Goal: Transaction & Acquisition: Purchase product/service

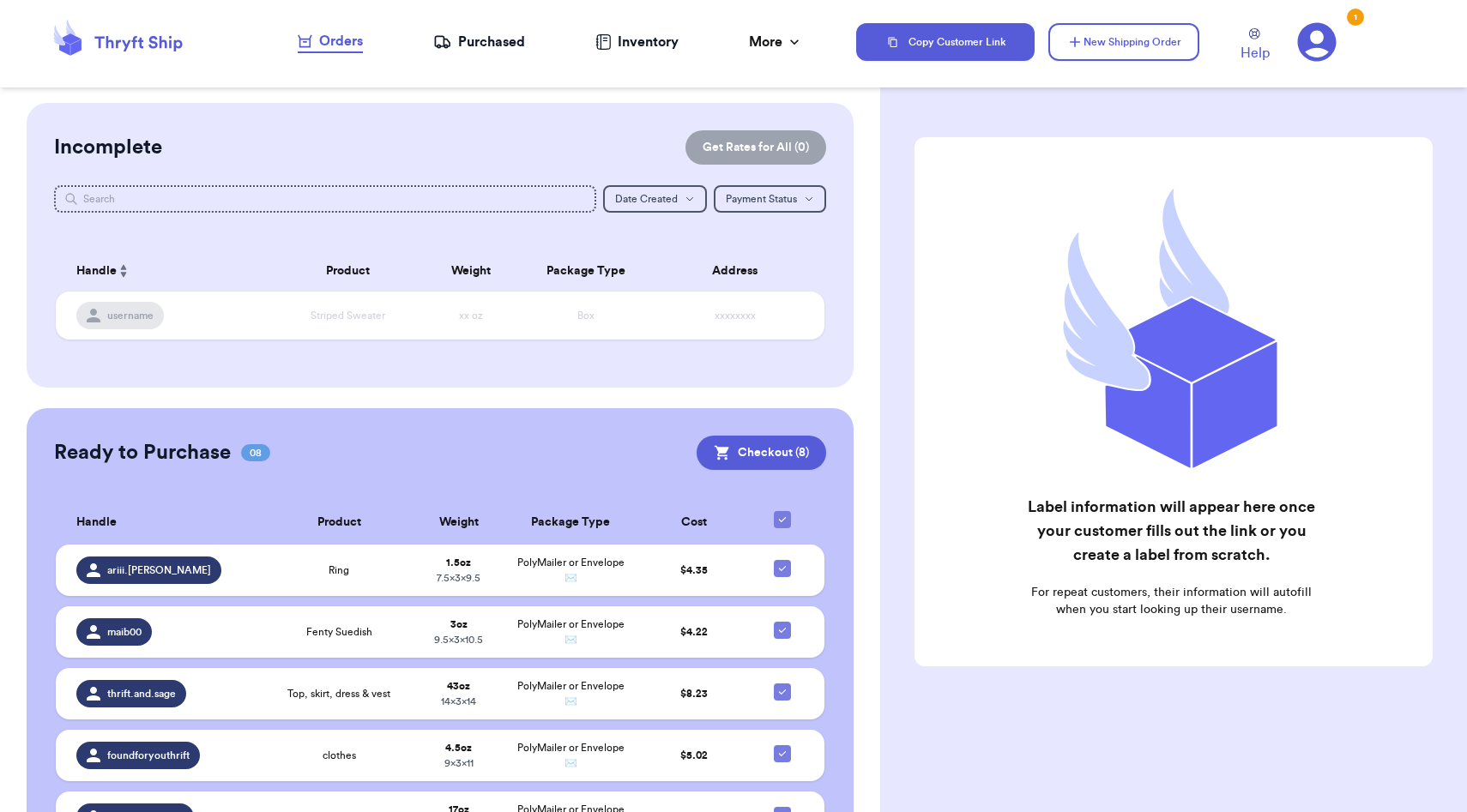
scroll to position [283, 0]
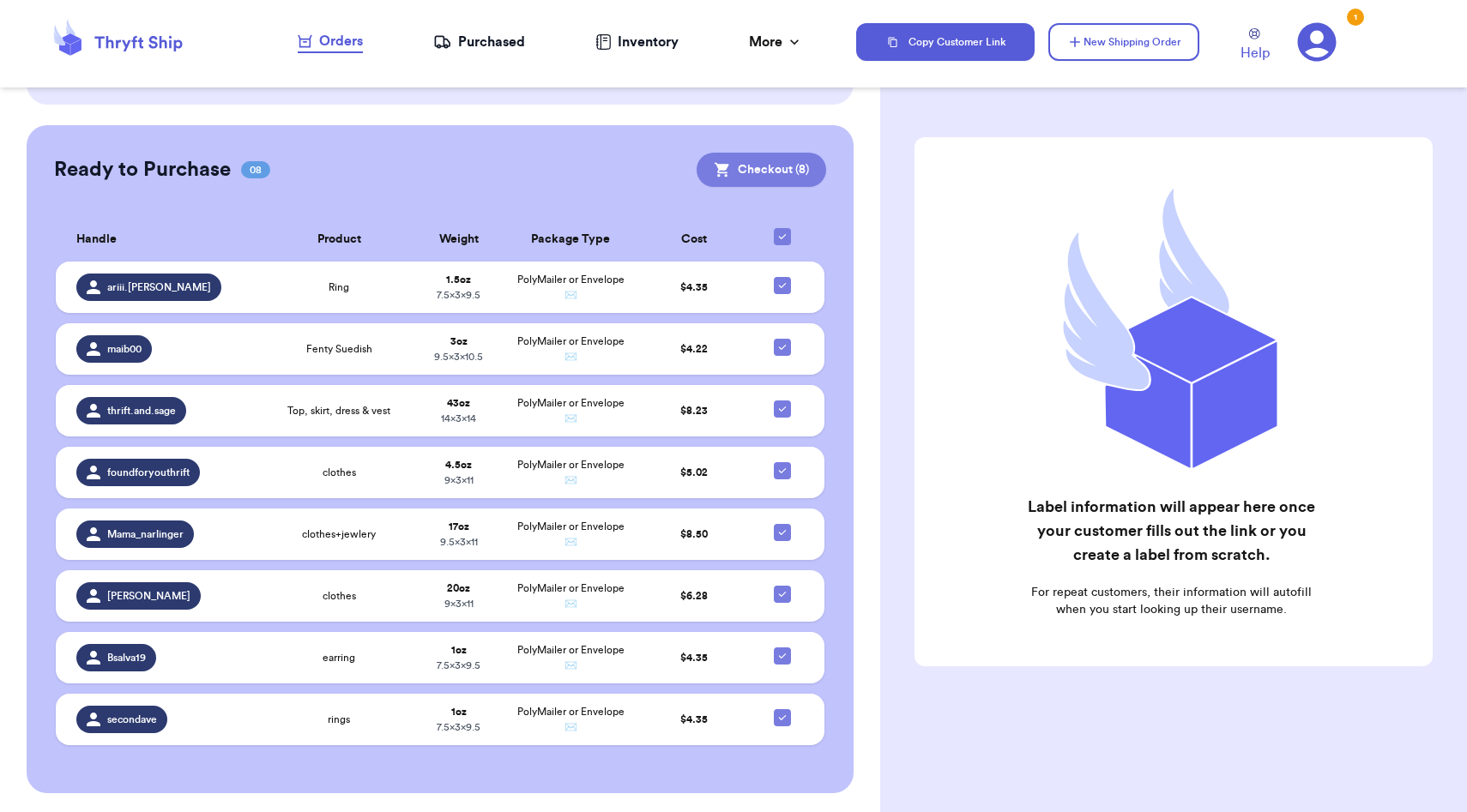
click at [803, 166] on button "Checkout ( 8 )" at bounding box center [761, 169] width 130 height 34
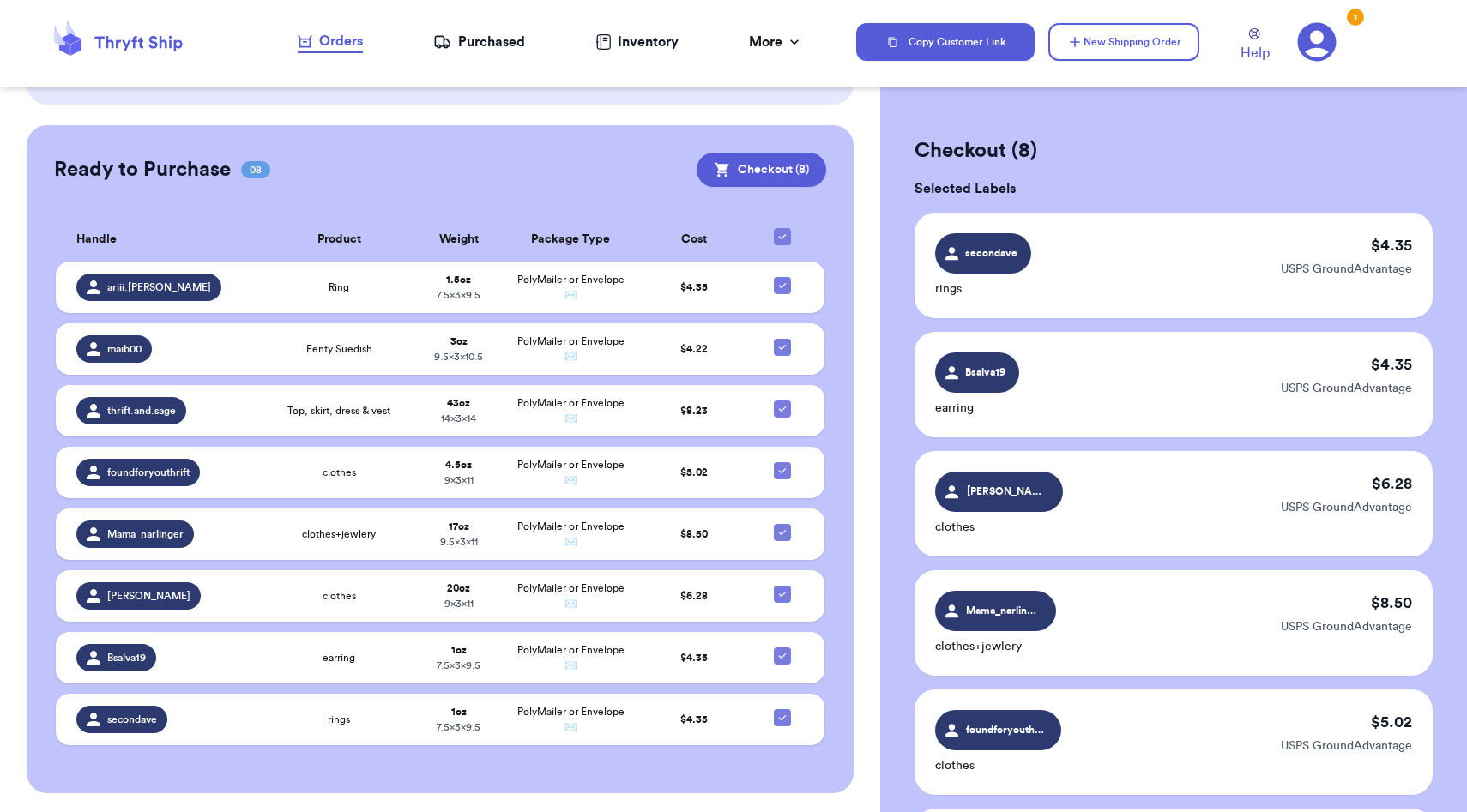
scroll to position [779, 0]
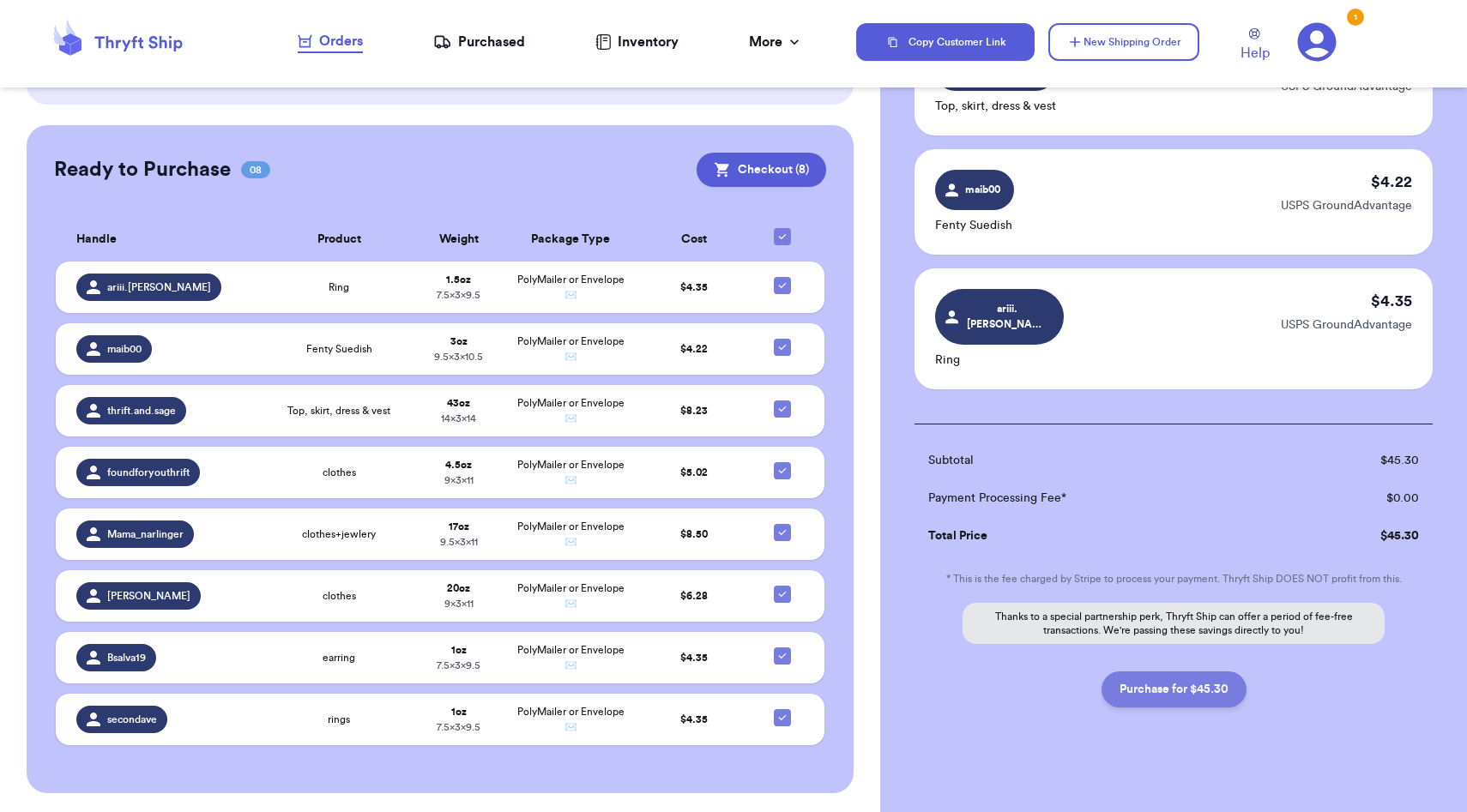
click at [1137, 680] on button "Purchase for $45.30" at bounding box center [1174, 689] width 145 height 36
checkbox input "false"
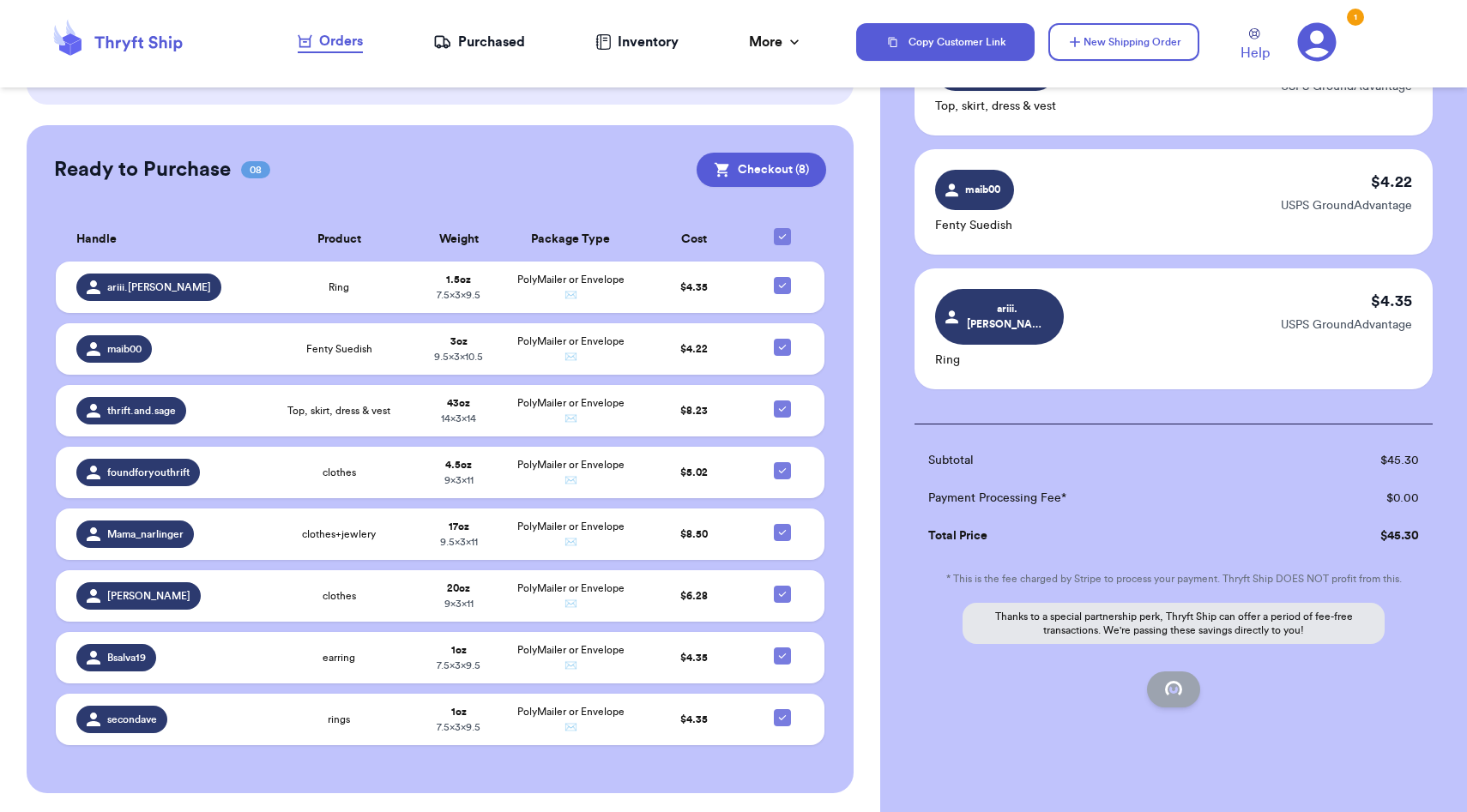
checkbox input "false"
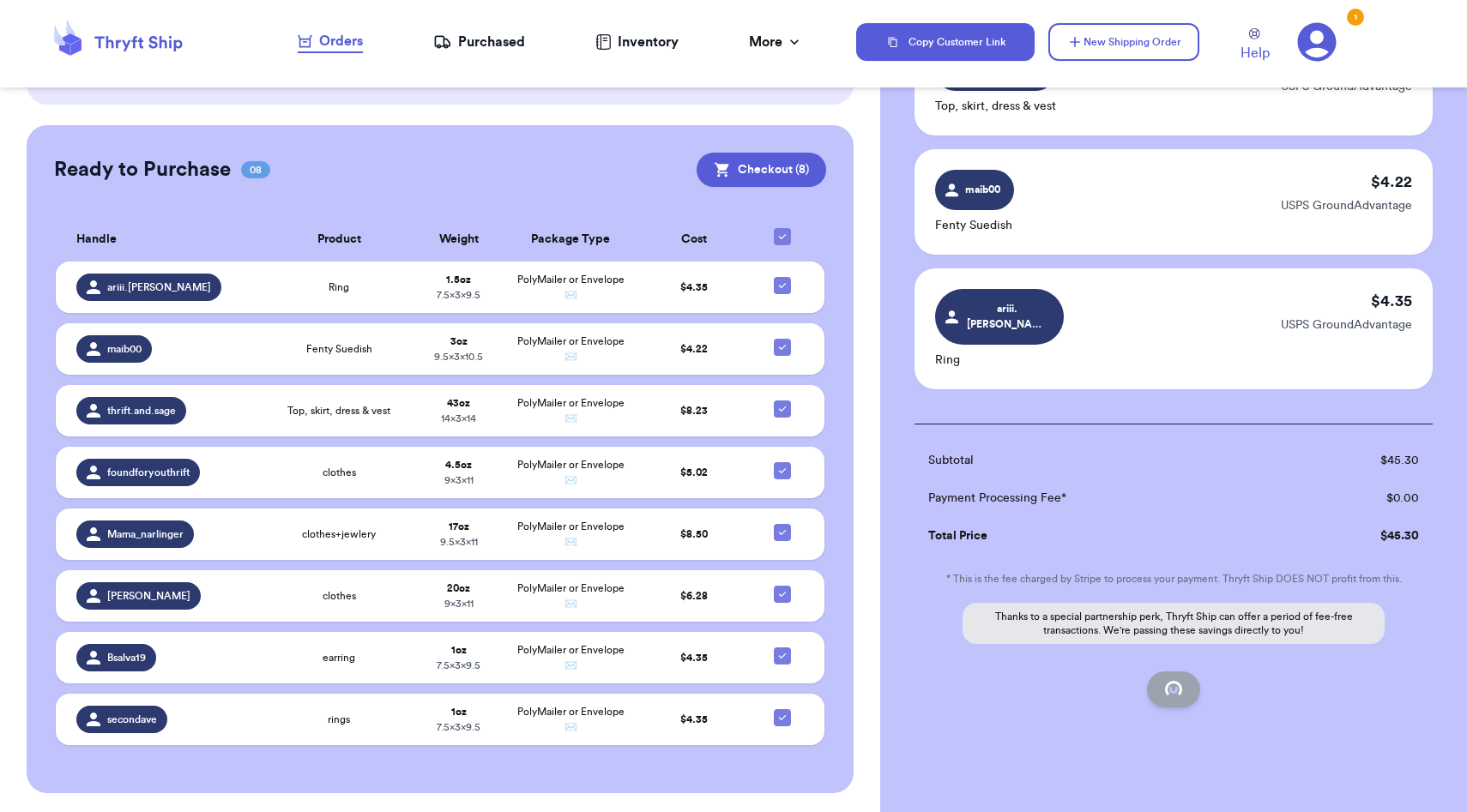
checkbox input "true"
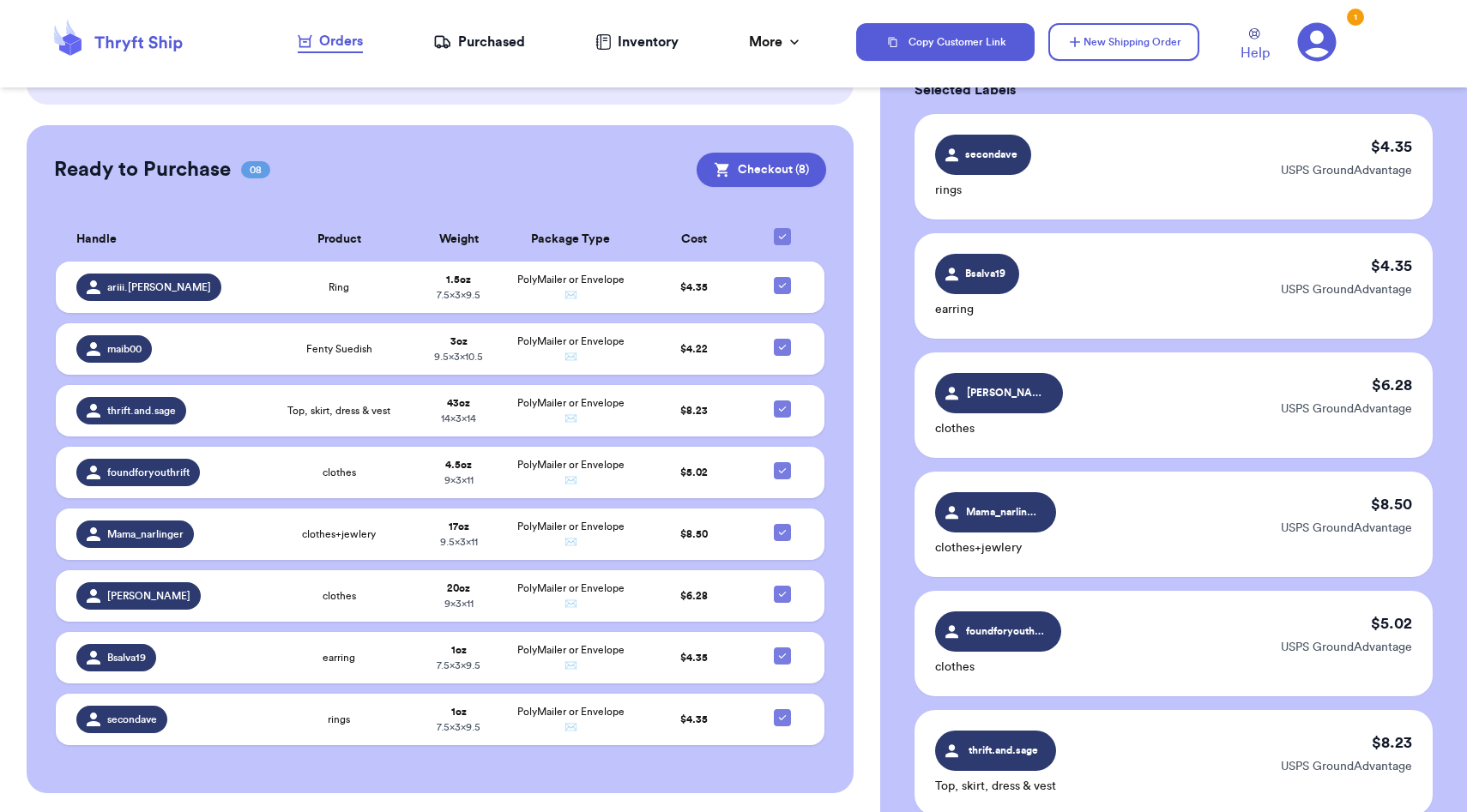
scroll to position [0, 0]
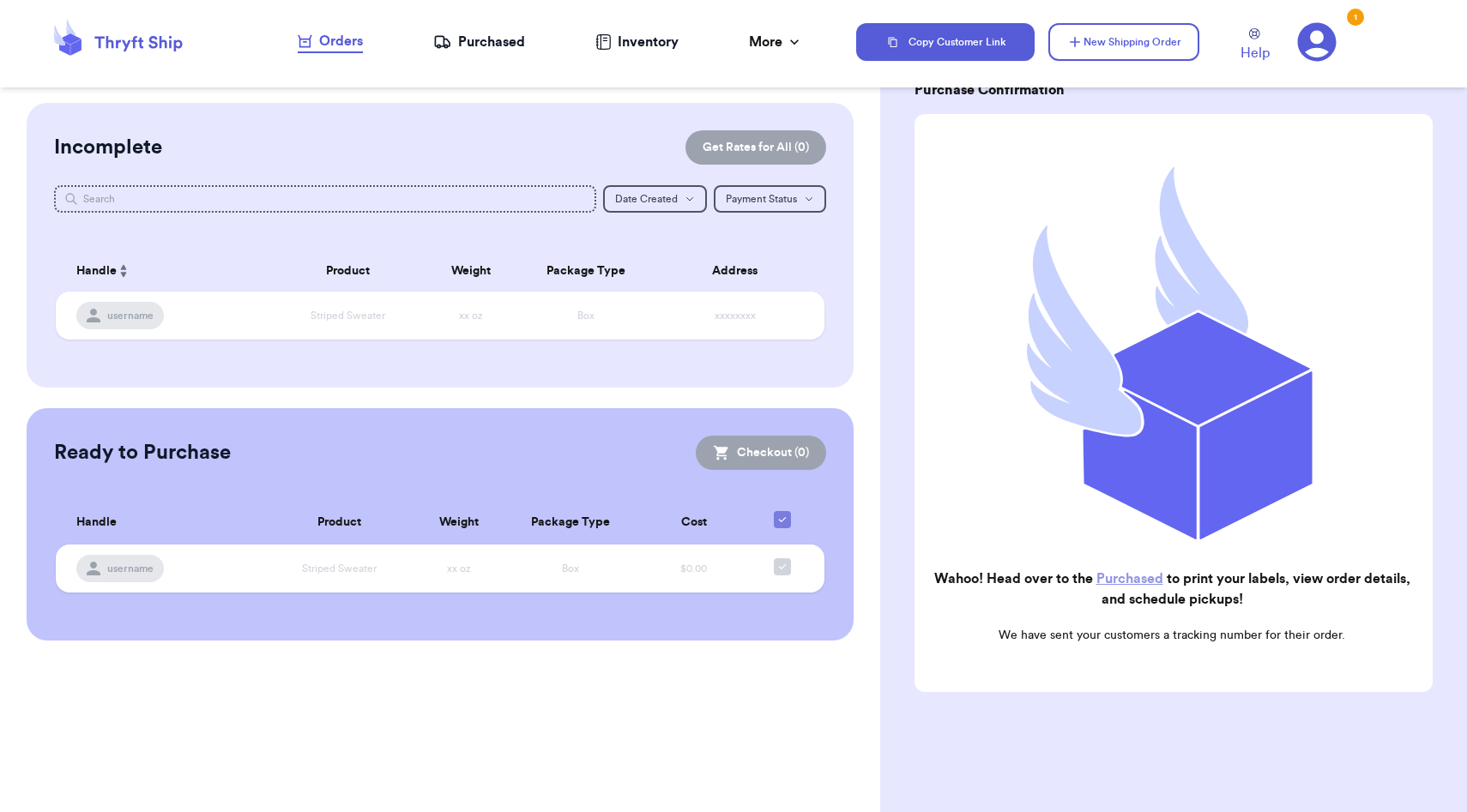
click at [507, 52] on nav "Orders Purchased Inventory More Stats Completed Orders" at bounding box center [551, 42] width 612 height 57
click at [483, 37] on div "Purchased" at bounding box center [479, 42] width 92 height 21
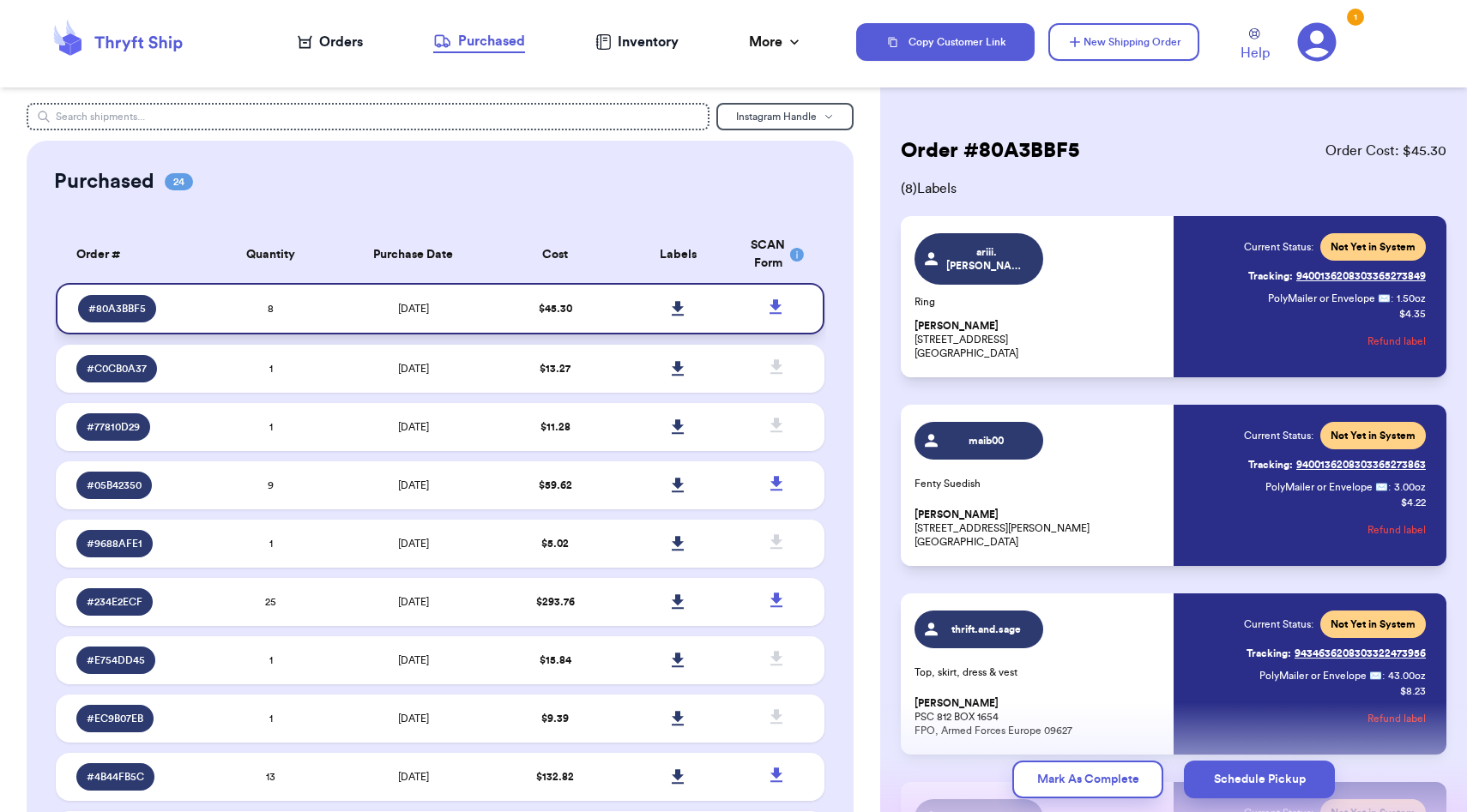
click at [683, 305] on icon at bounding box center [678, 309] width 13 height 16
